Goal: Information Seeking & Learning: Learn about a topic

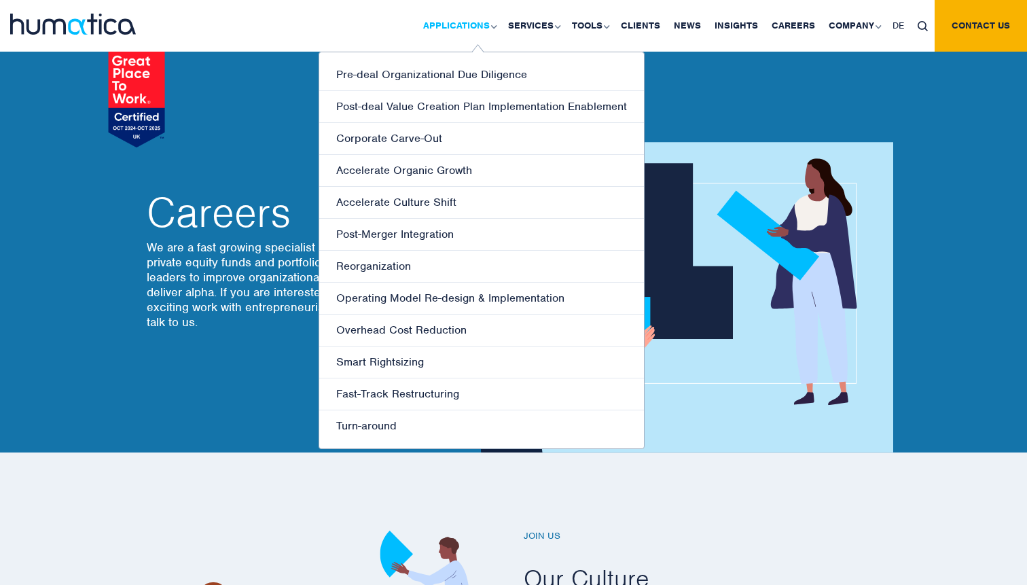
scroll to position [378, 0]
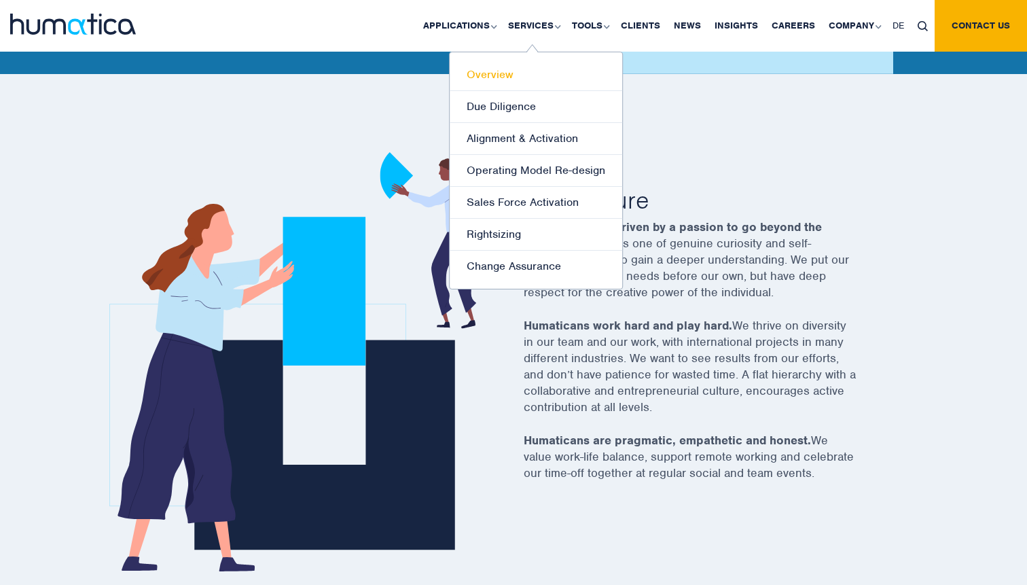
click at [513, 79] on link "Overview" at bounding box center [535, 75] width 172 height 32
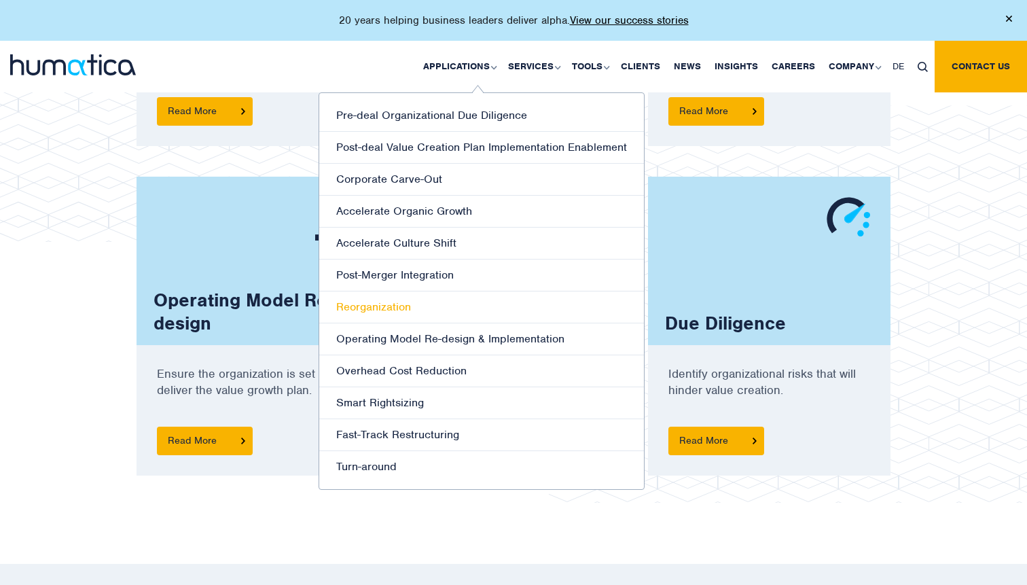
scroll to position [1128, 0]
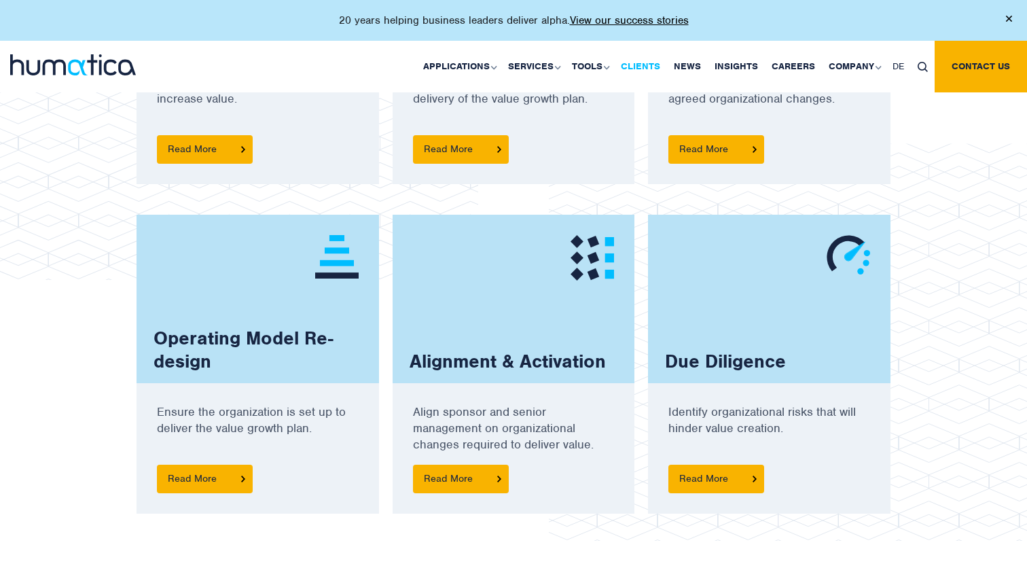
click at [653, 77] on link "Clients" at bounding box center [640, 67] width 53 height 52
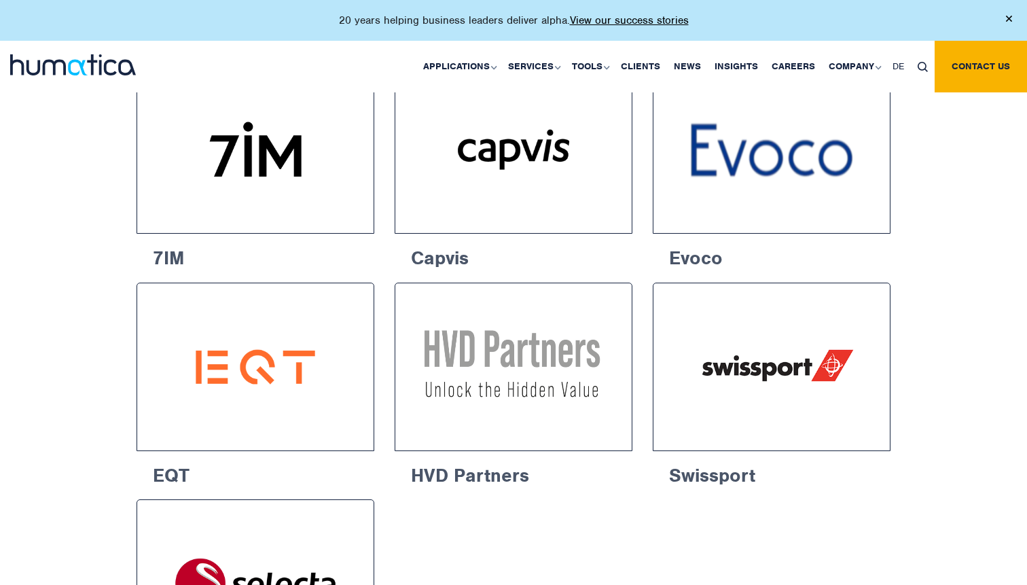
scroll to position [1922, 0]
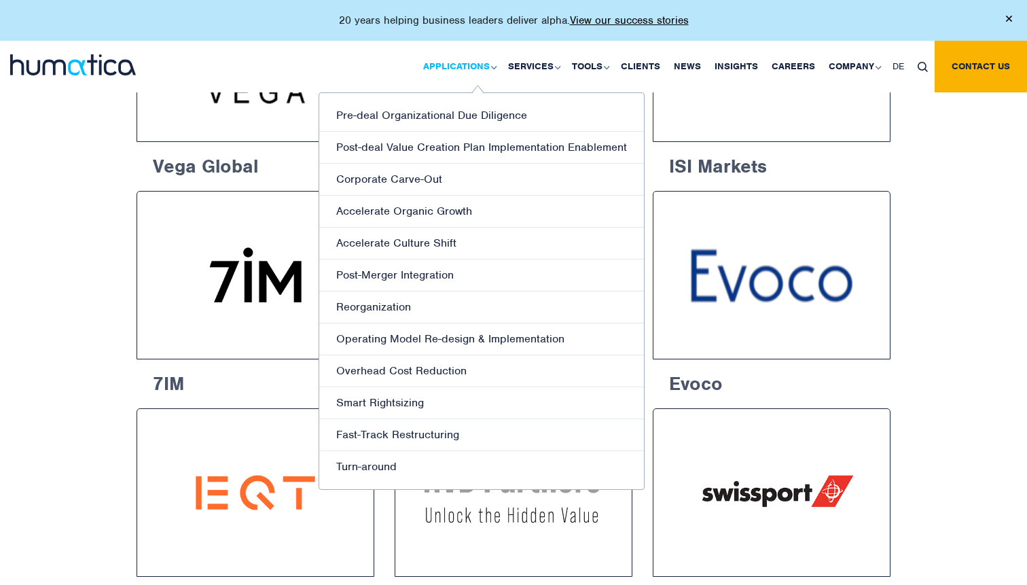
click at [428, 62] on link "Applications" at bounding box center [458, 67] width 85 height 52
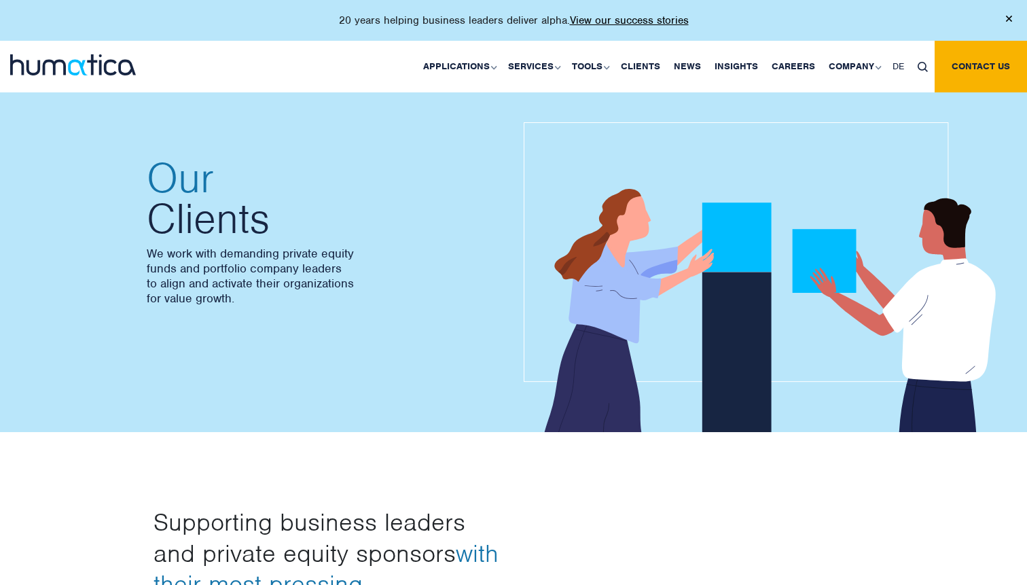
click at [51, 60] on img at bounding box center [73, 64] width 126 height 21
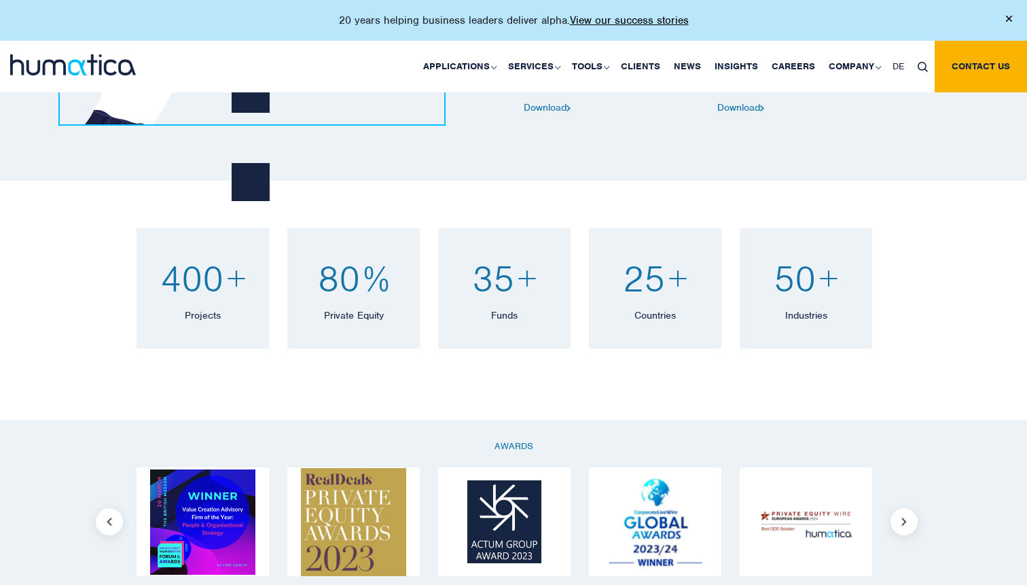
scroll to position [717, 0]
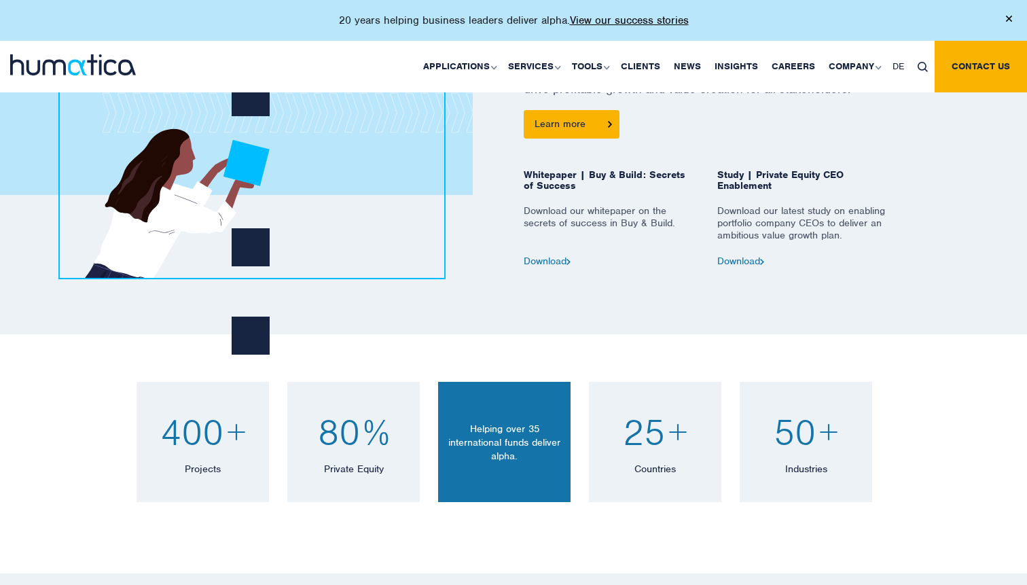
click at [557, 467] on div "35 + Funds Helping over 35 international funds deliver alpha." at bounding box center [504, 442] width 132 height 66
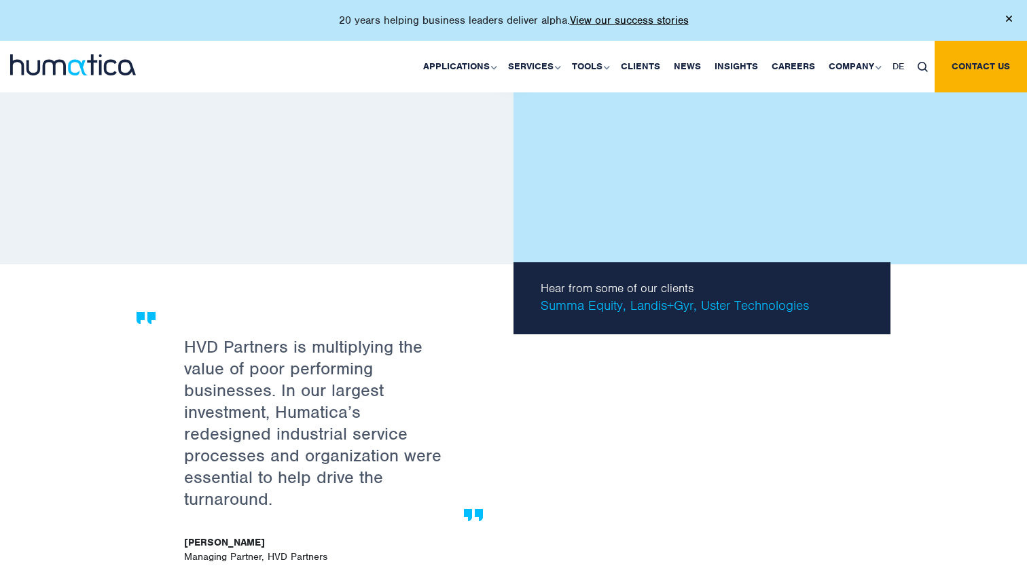
scroll to position [2362, 0]
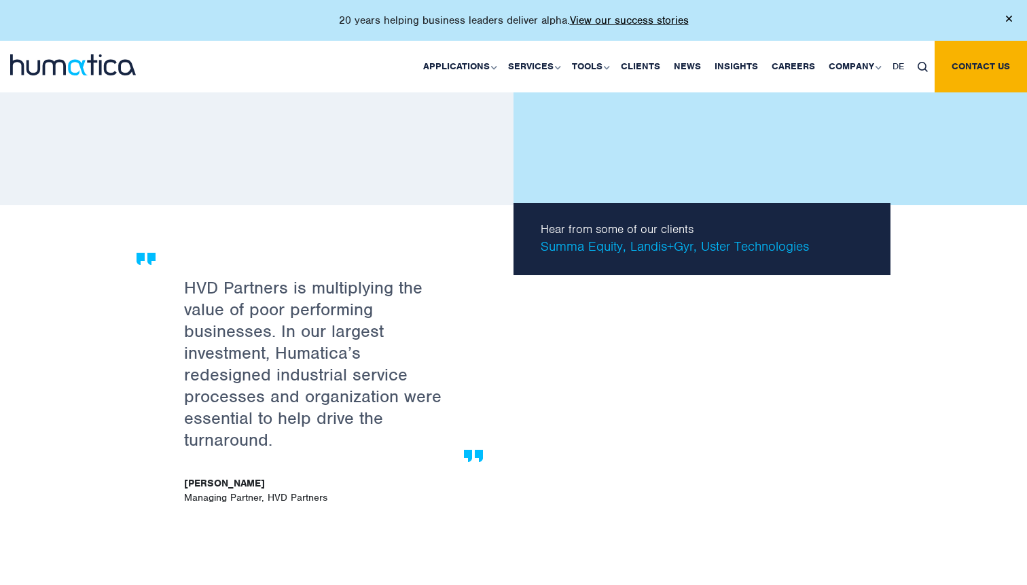
click at [98, 415] on div "As we have seen in our due diligence engagements, Humatica brings relevant and …" at bounding box center [513, 532] width 1027 height 655
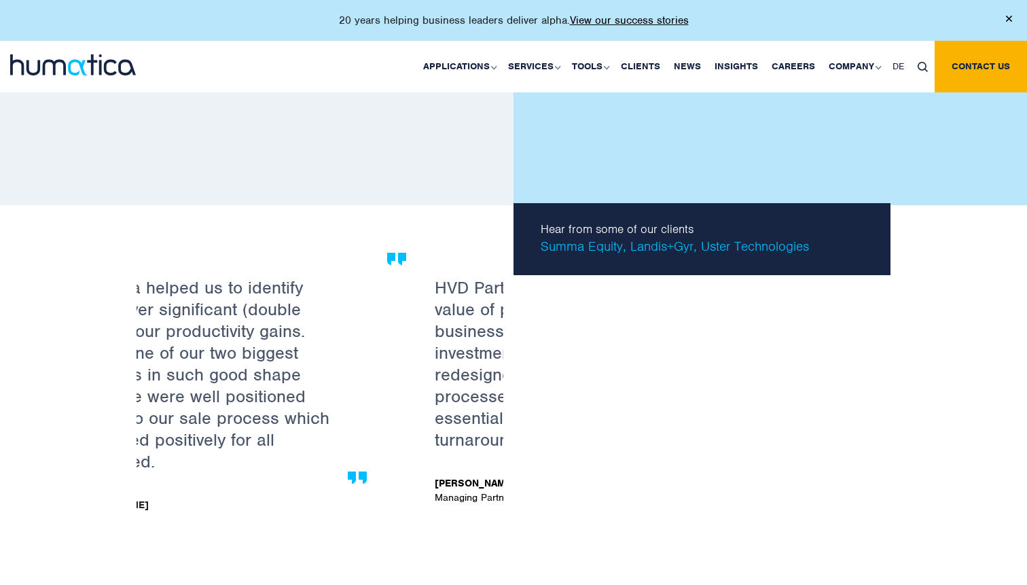
drag, startPoint x: 152, startPoint y: 369, endPoint x: 468, endPoint y: 375, distance: 316.5
click at [468, 375] on div "HVD Partners is multiplying the value of poor performing businesses. In our lar…" at bounding box center [570, 381] width 367 height 257
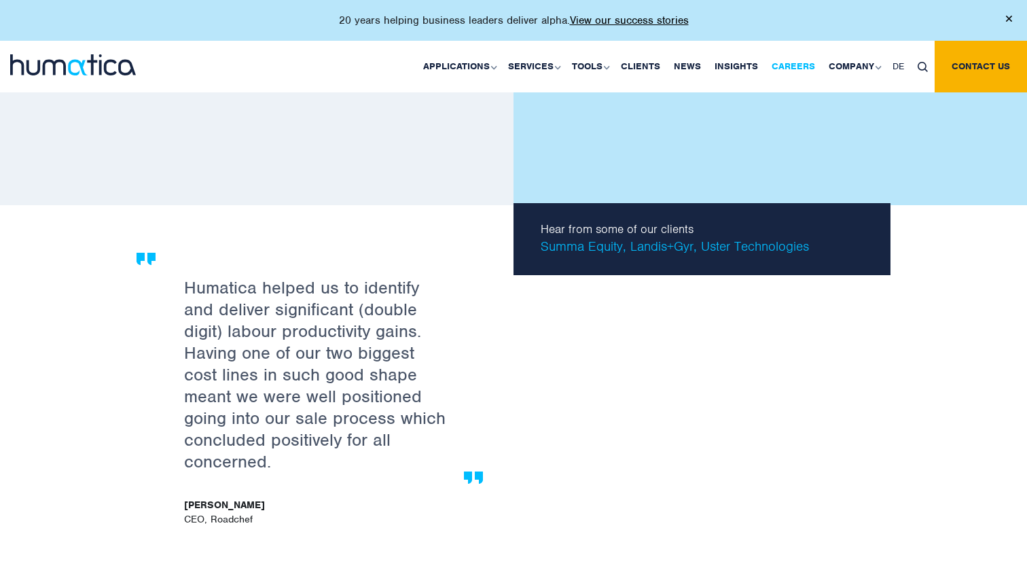
click at [792, 65] on link "Careers" at bounding box center [793, 67] width 57 height 52
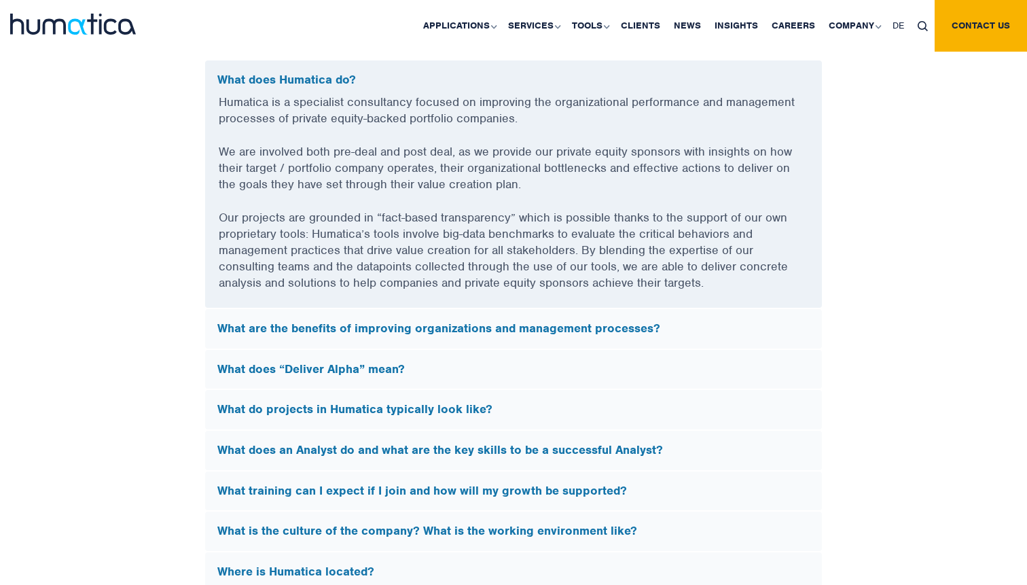
scroll to position [3696, 0]
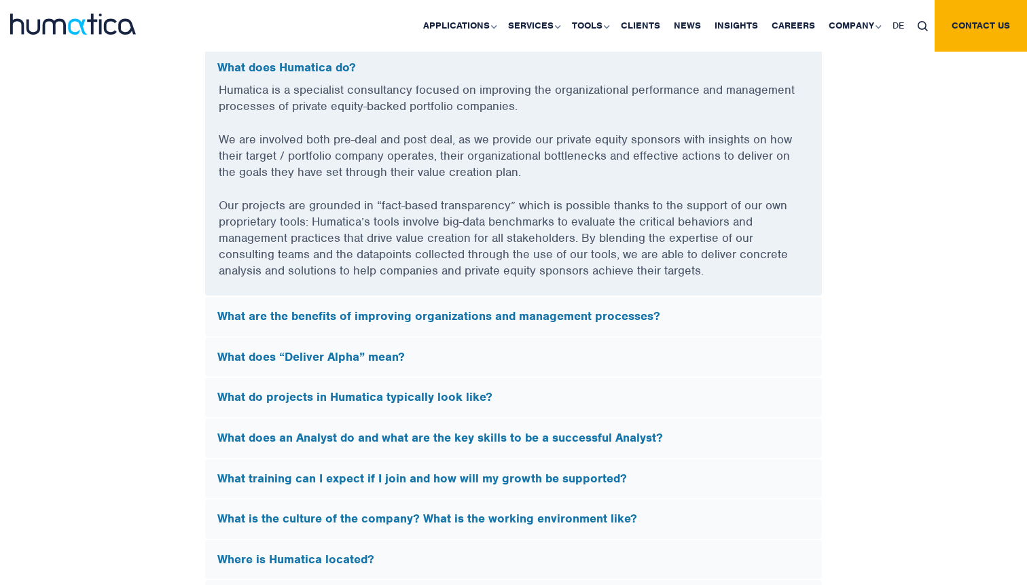
click at [460, 350] on h5 "What does “Deliver Alpha” mean?" at bounding box center [513, 357] width 592 height 15
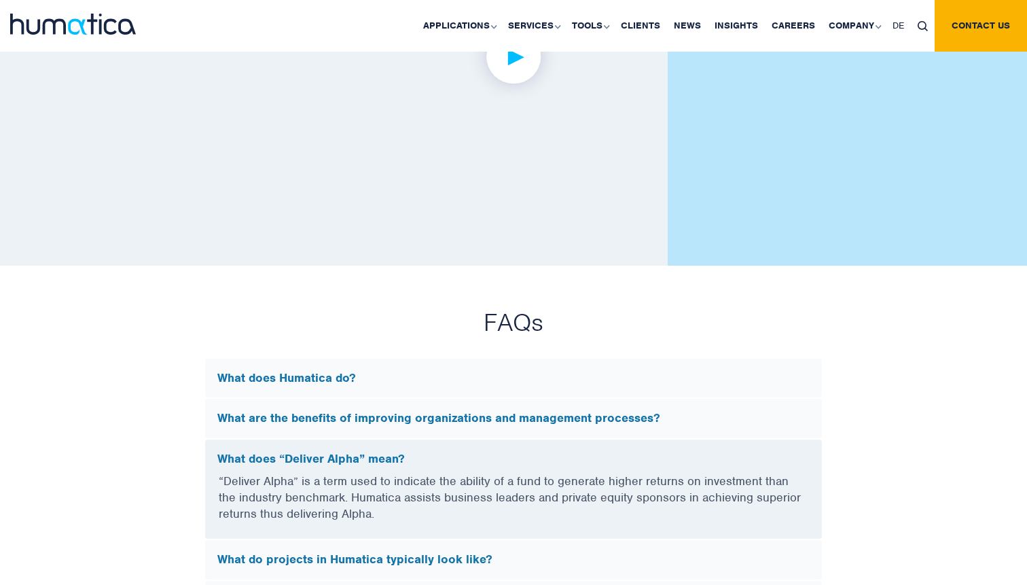
scroll to position [3366, 0]
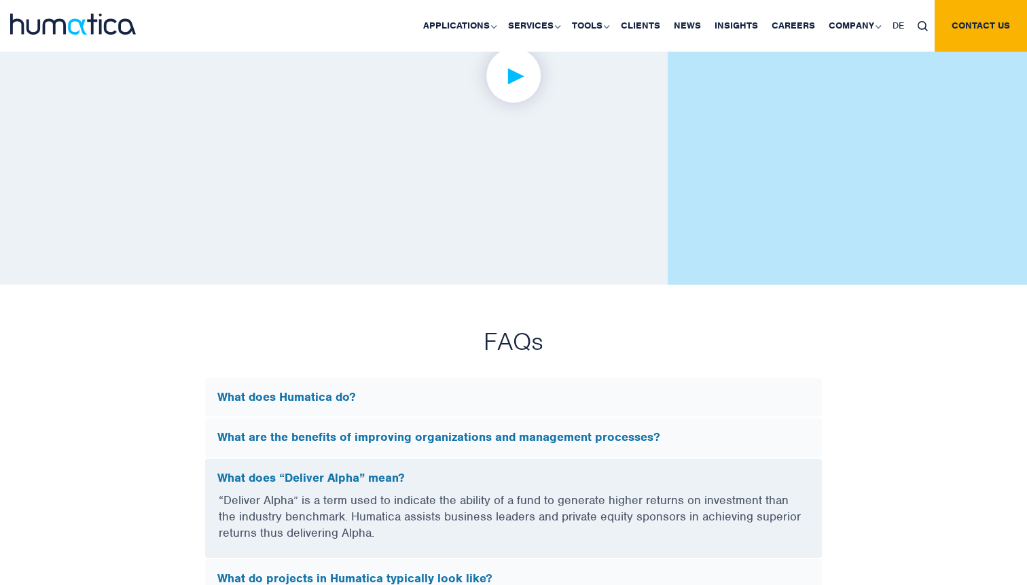
click at [332, 384] on div "What does Humatica do?" at bounding box center [513, 397] width 617 height 39
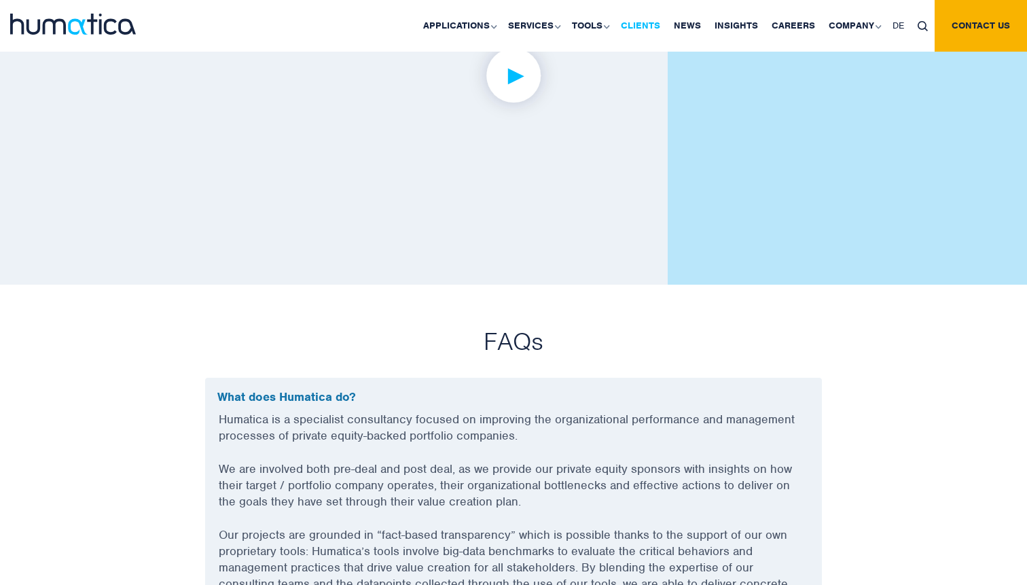
click at [650, 33] on link "Clients" at bounding box center [640, 26] width 53 height 52
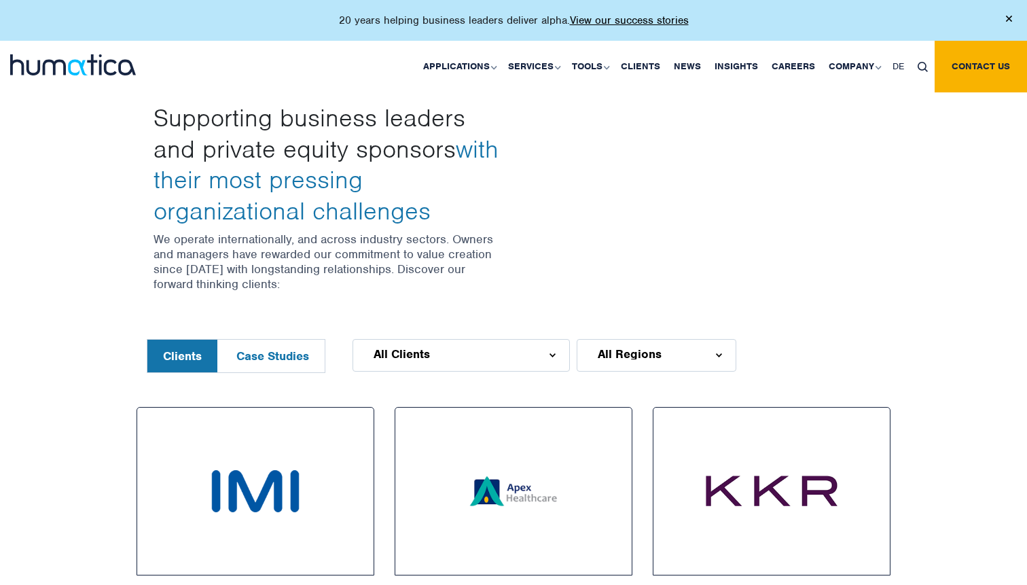
scroll to position [405, 0]
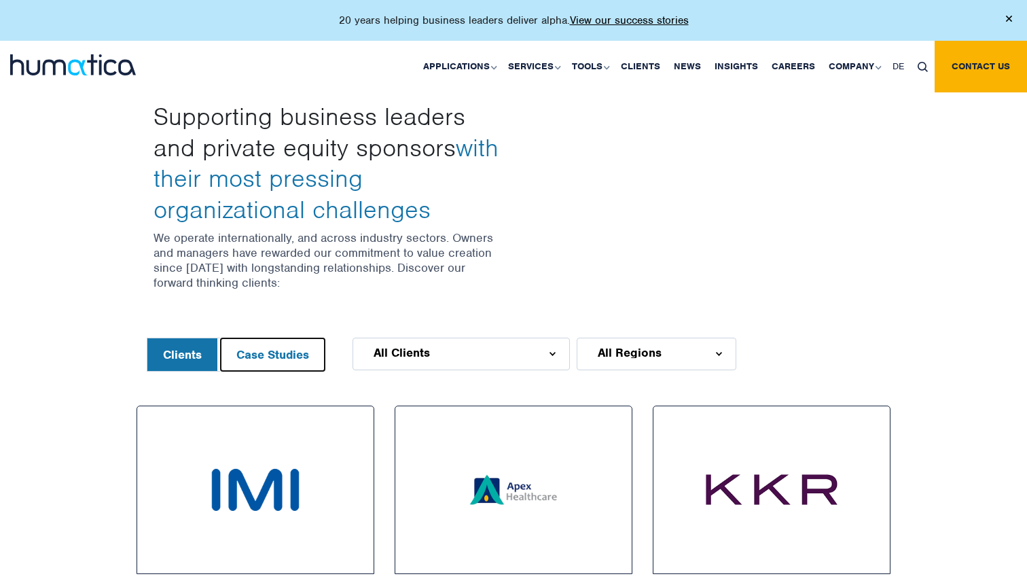
click at [284, 357] on button "Case Studies" at bounding box center [273, 354] width 104 height 33
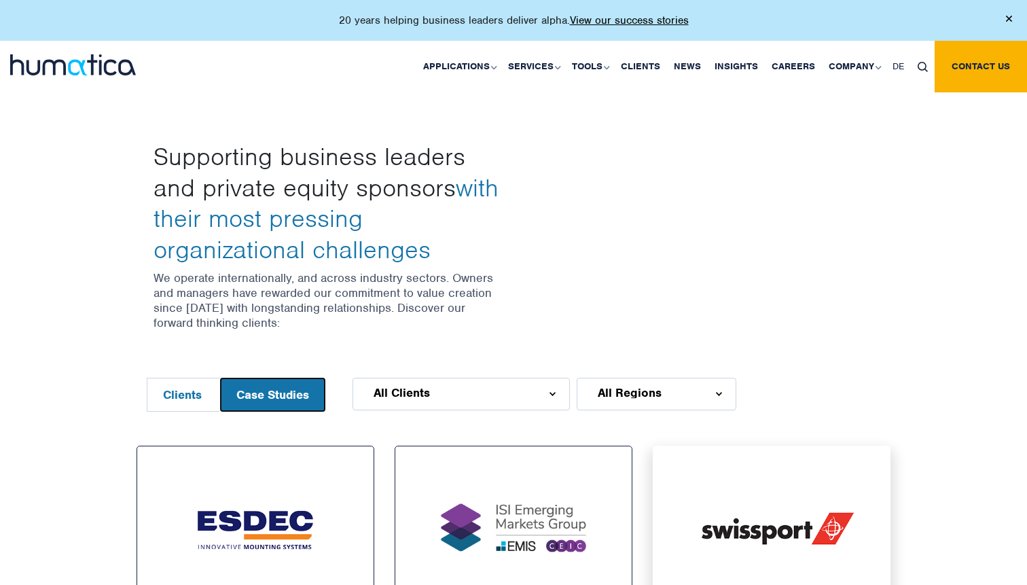
scroll to position [46, 0]
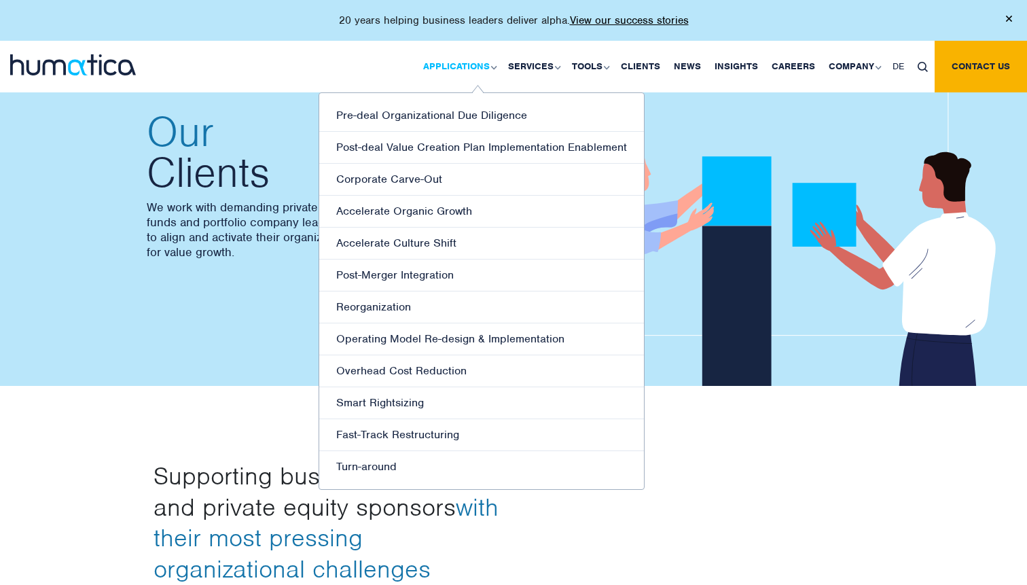
click at [453, 68] on link "Applications" at bounding box center [458, 67] width 85 height 52
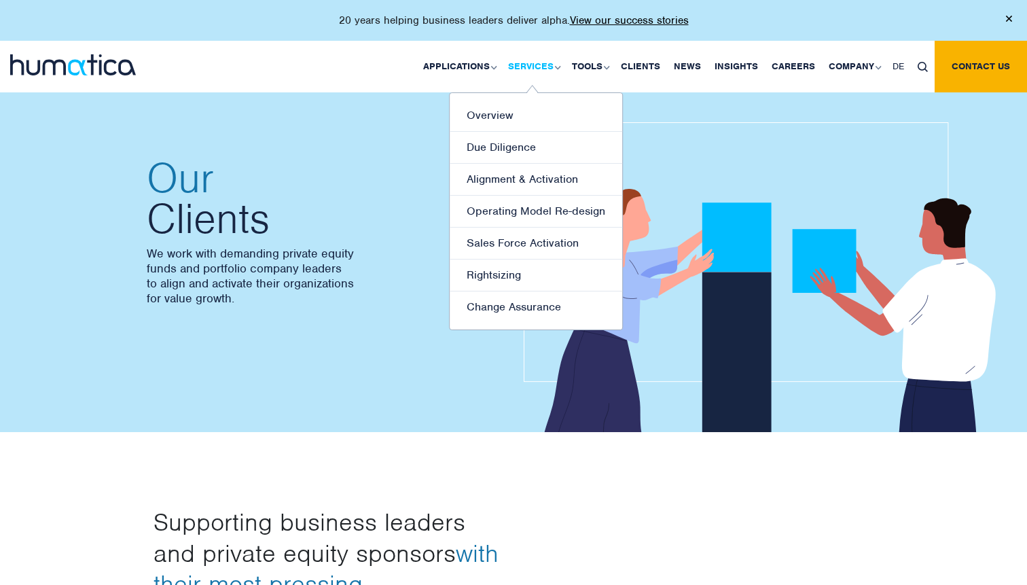
click at [525, 62] on link "Services" at bounding box center [533, 67] width 64 height 52
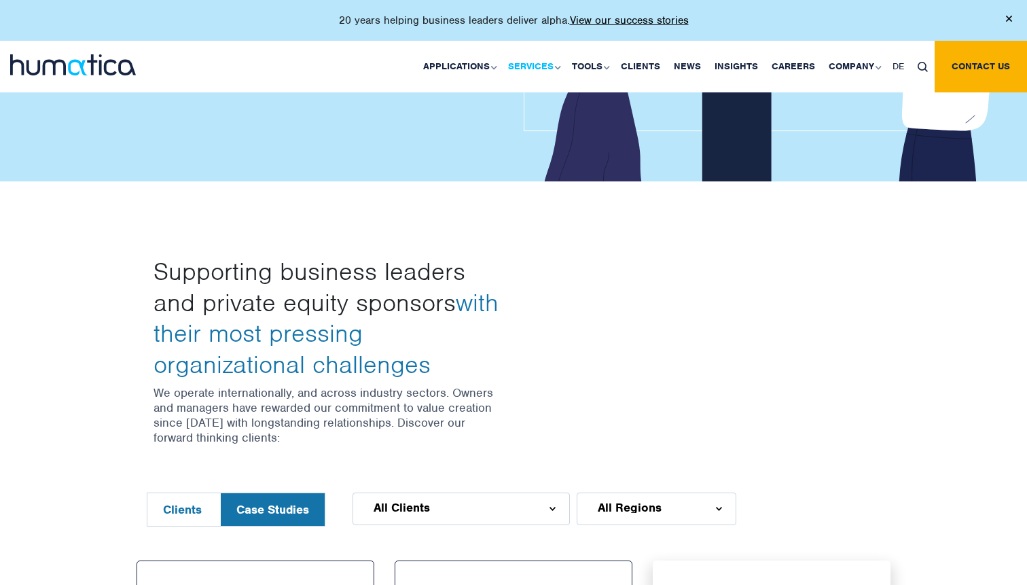
scroll to position [5, 0]
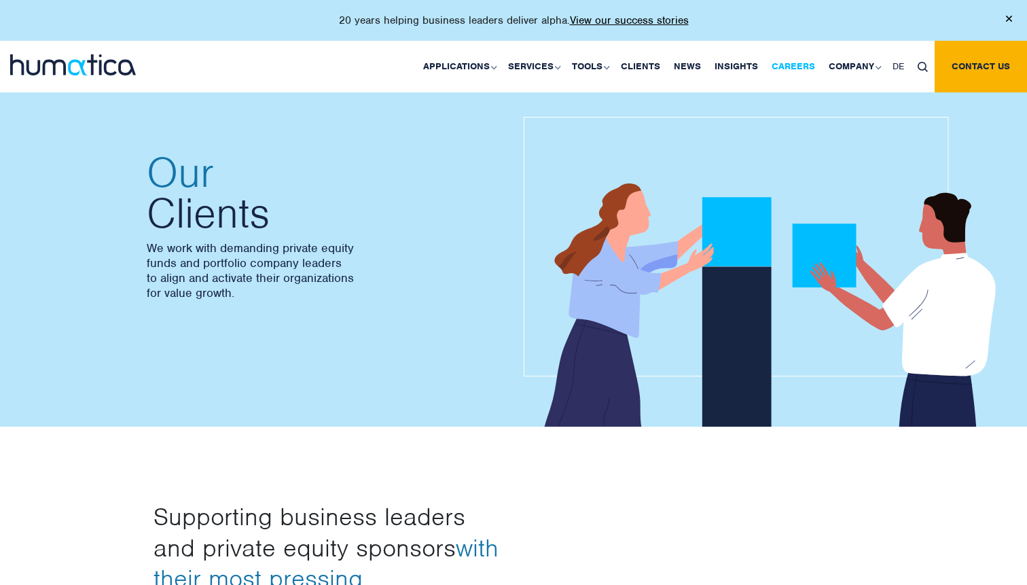
click at [789, 62] on link "Careers" at bounding box center [793, 67] width 57 height 52
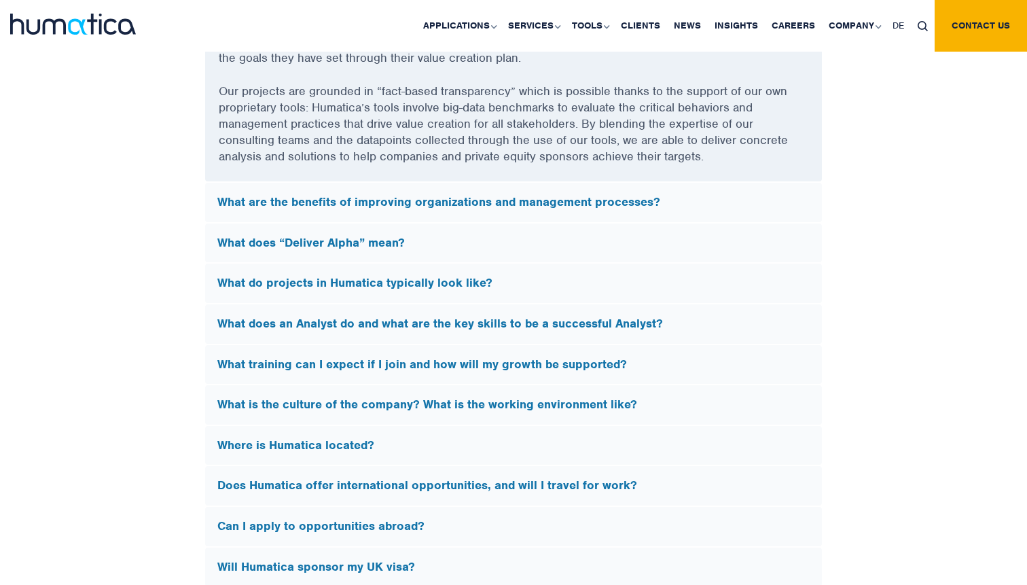
scroll to position [3838, 0]
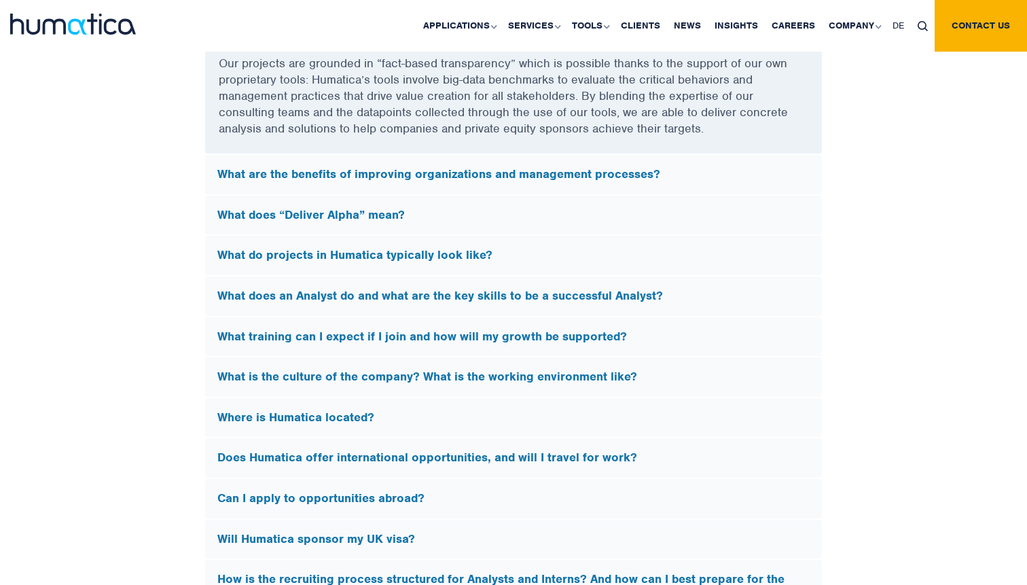
click at [611, 369] on h5 "What is the culture of the company? What is the working environment like?" at bounding box center [513, 376] width 592 height 15
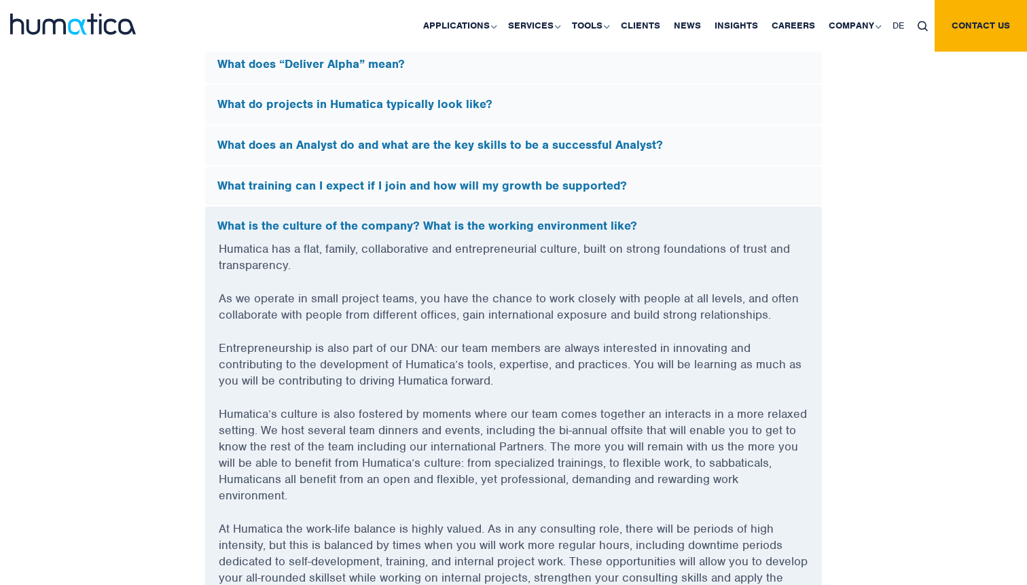
scroll to position [3772, 0]
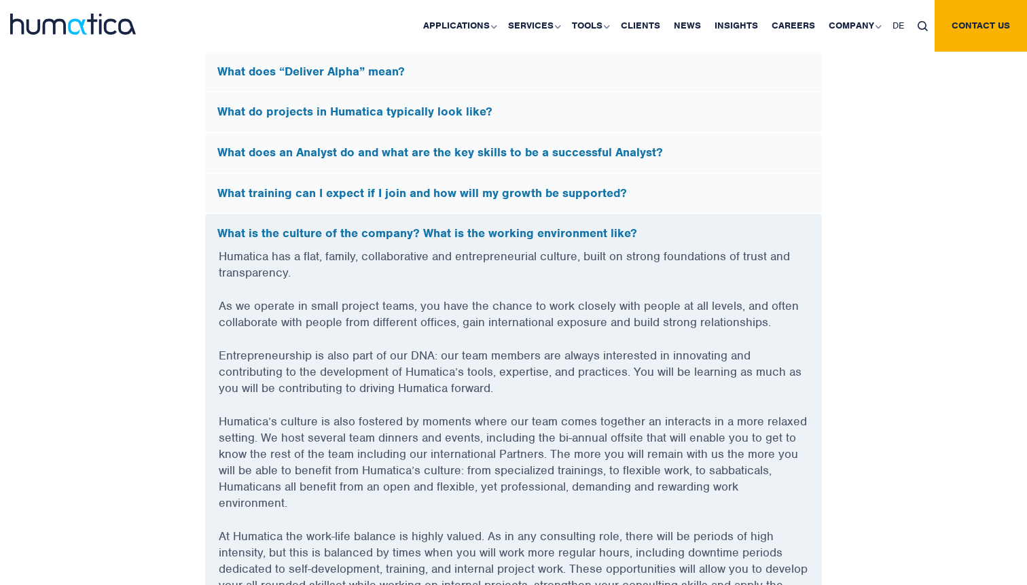
click at [490, 194] on h5 "What training can I expect if I join and how will my growth be supported?" at bounding box center [513, 193] width 592 height 15
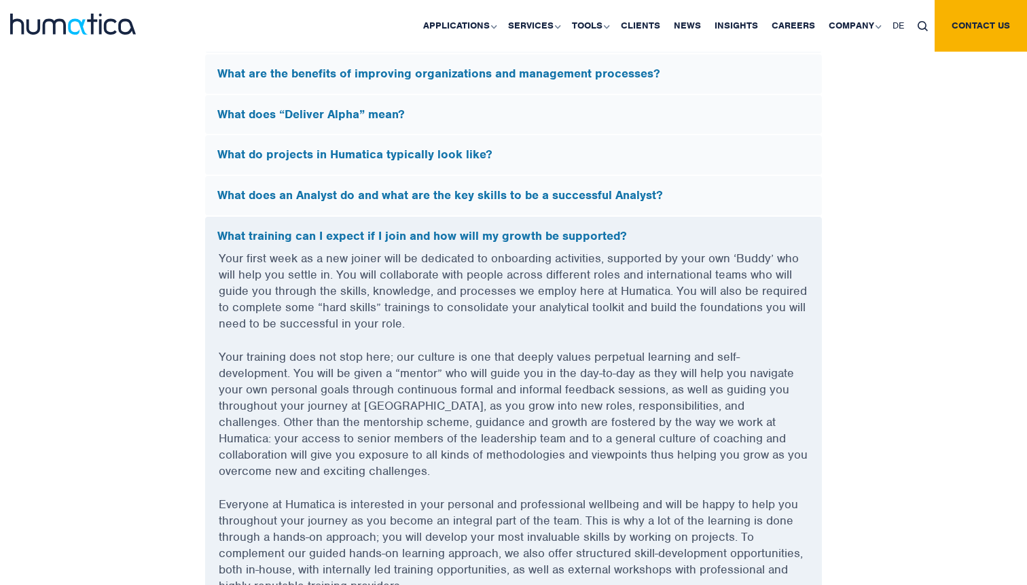
scroll to position [3719, 0]
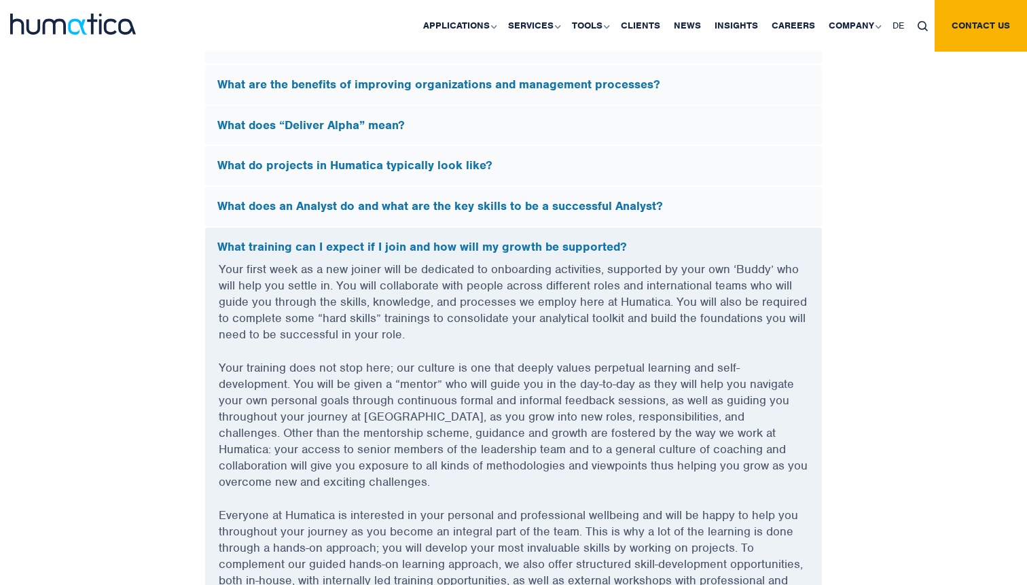
click at [488, 146] on div "What do projects in Humatica typically look like?" at bounding box center [513, 165] width 617 height 39
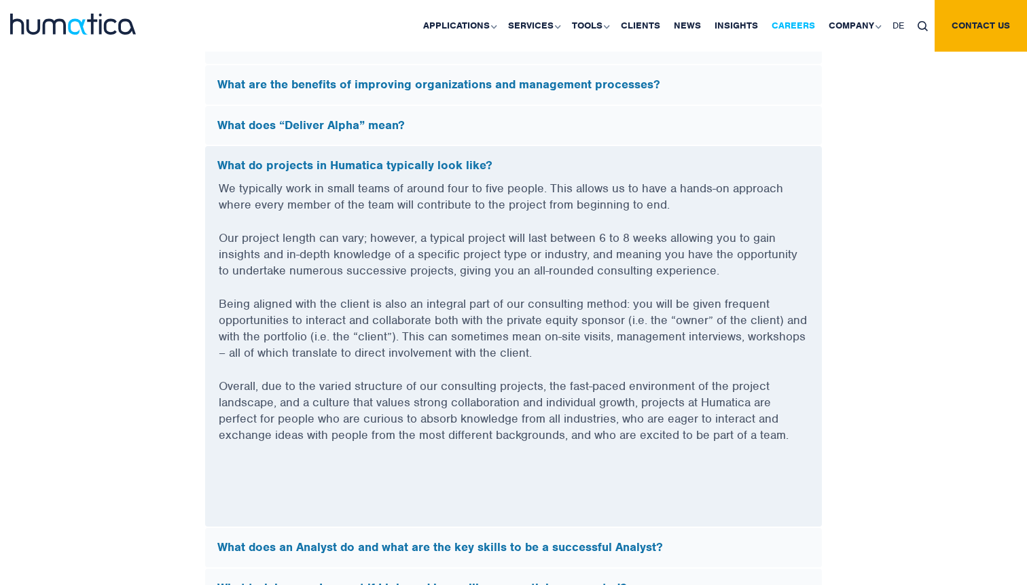
click at [777, 35] on link "Careers" at bounding box center [793, 26] width 57 height 52
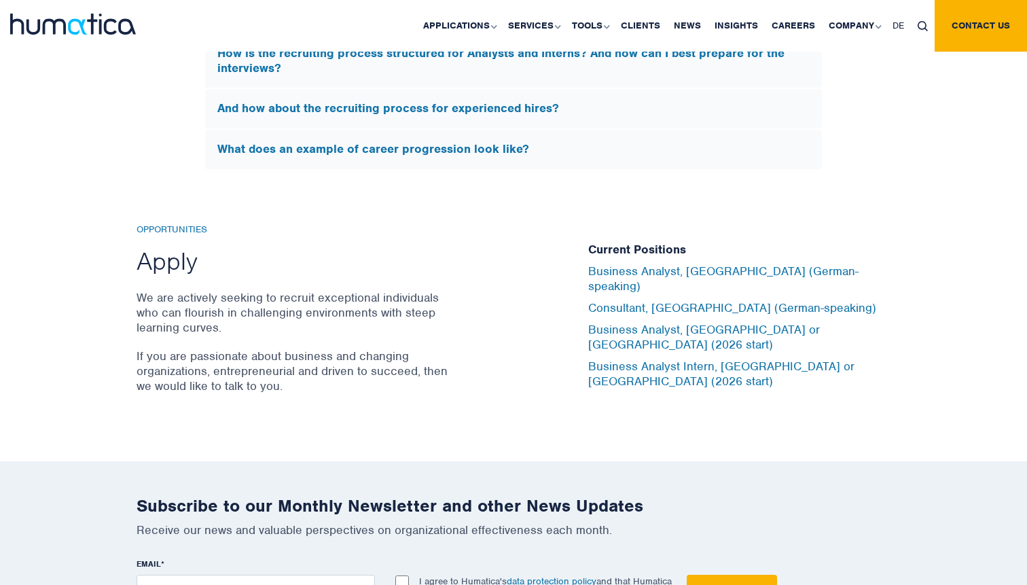
scroll to position [4239, 0]
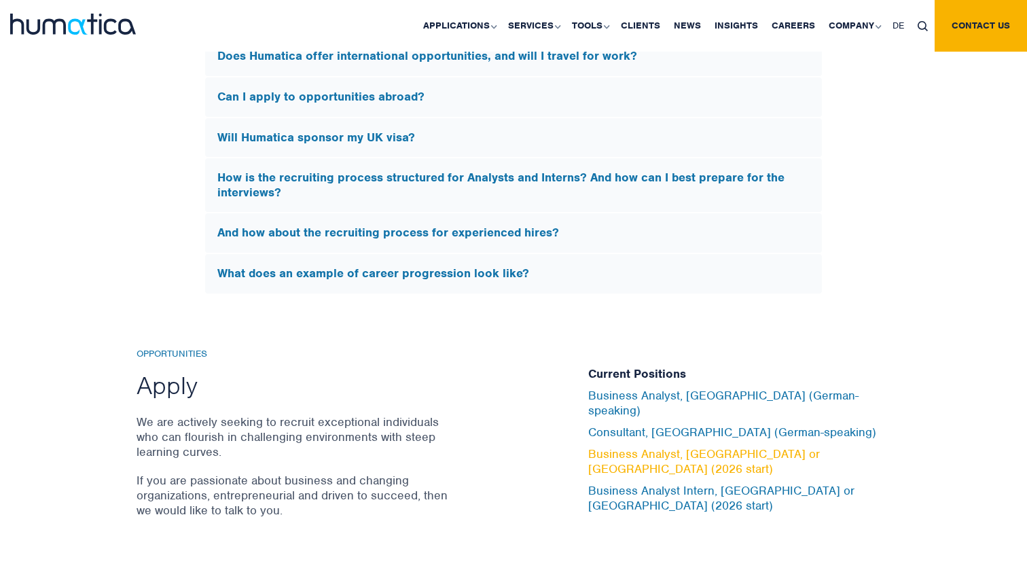
click at [731, 452] on link "Business Analyst, [GEOGRAPHIC_DATA] or [GEOGRAPHIC_DATA] (2026 start)" at bounding box center [704, 461] width 232 height 30
click at [389, 124] on div "Will Humatica sponsor my UK visa?" at bounding box center [513, 137] width 617 height 39
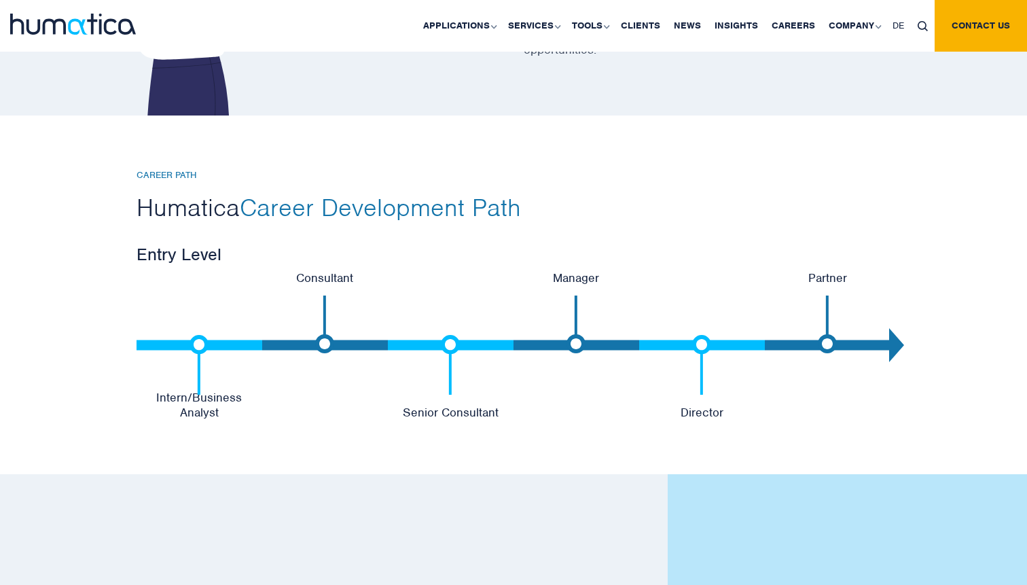
scroll to position [2759, 0]
